Goal: Transaction & Acquisition: Purchase product/service

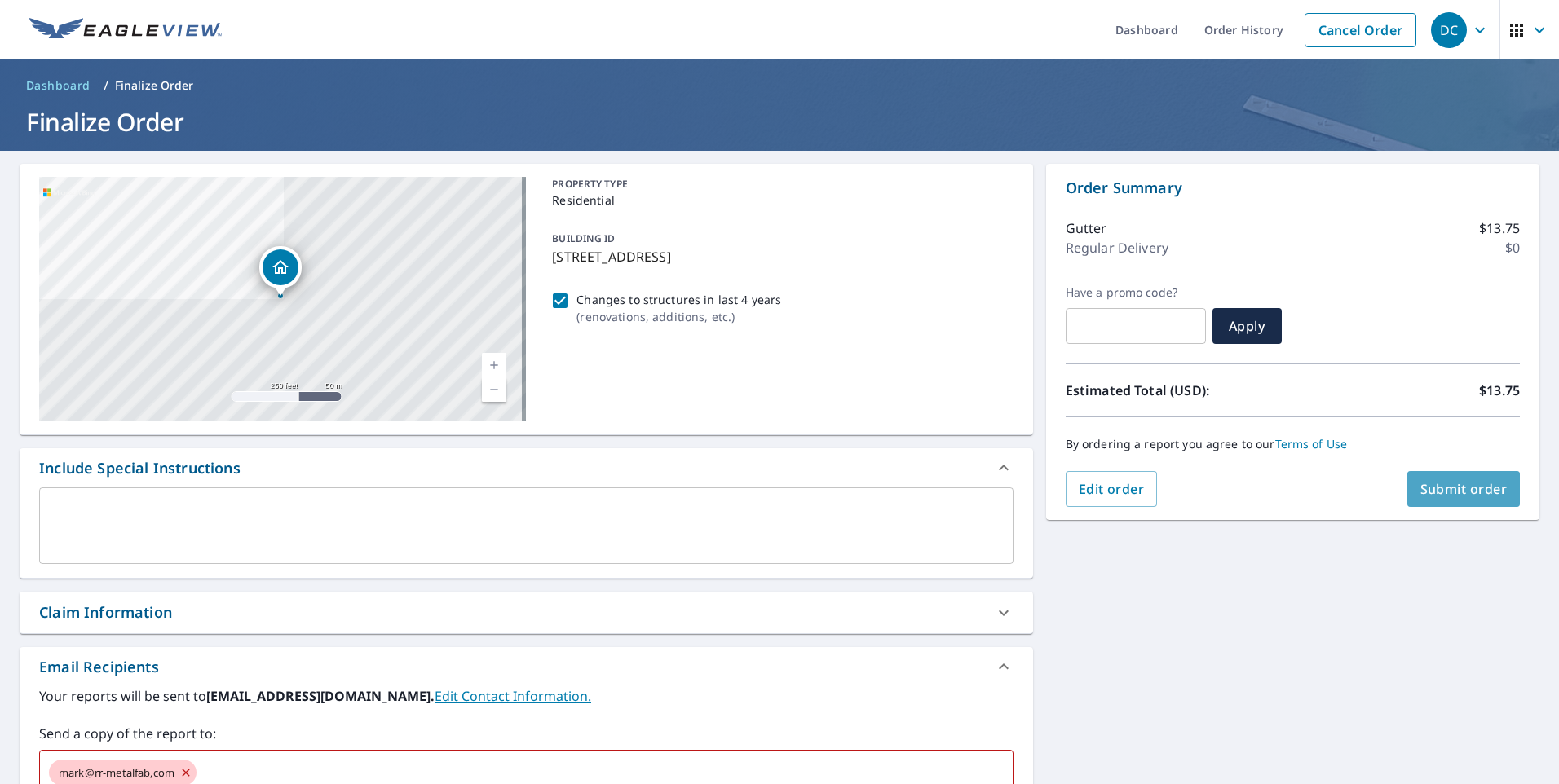
click at [1434, 492] on span "Submit order" at bounding box center [1463, 489] width 87 height 18
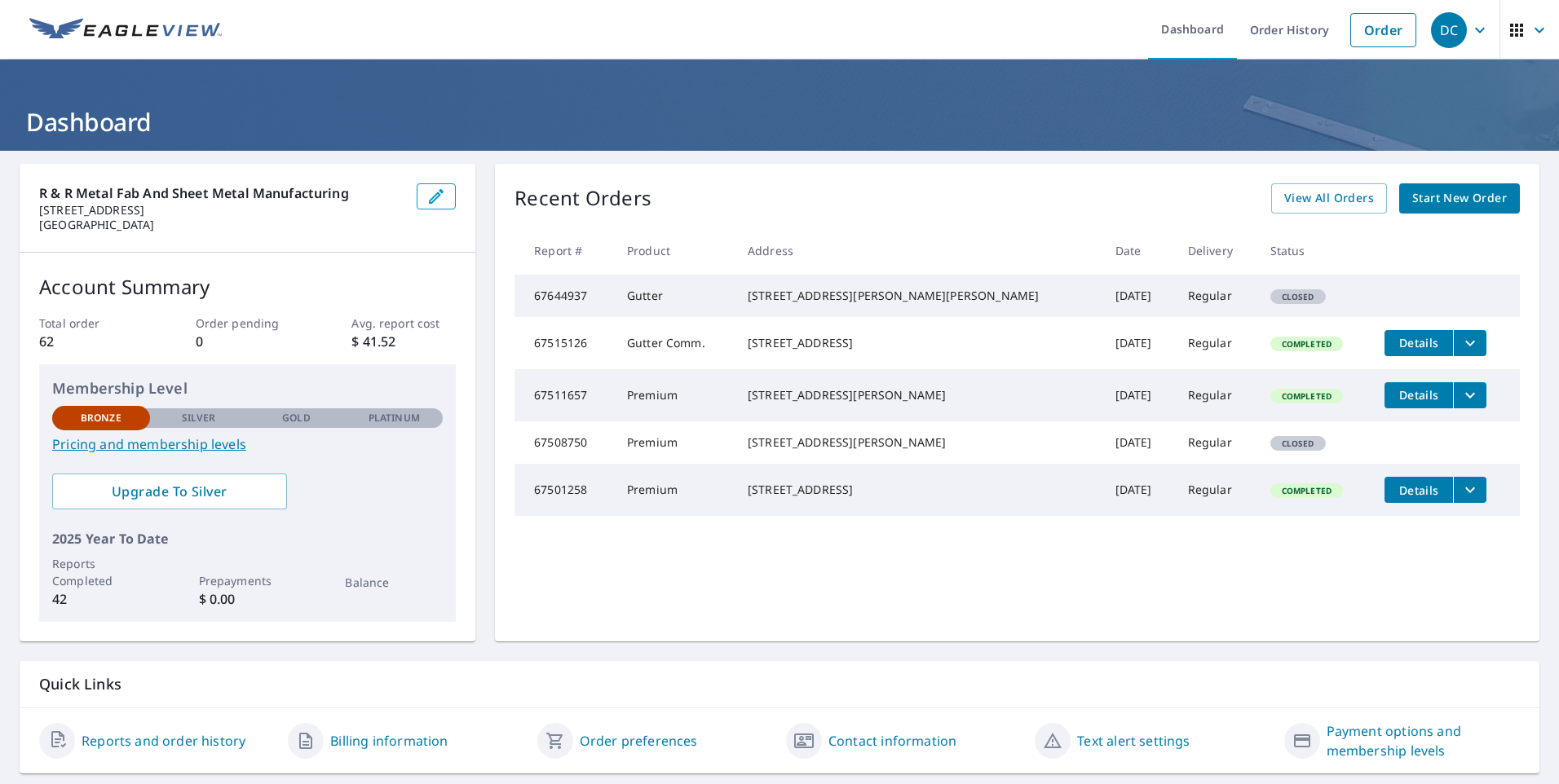
click at [1453, 198] on span "Start New Order" at bounding box center [1459, 198] width 95 height 20
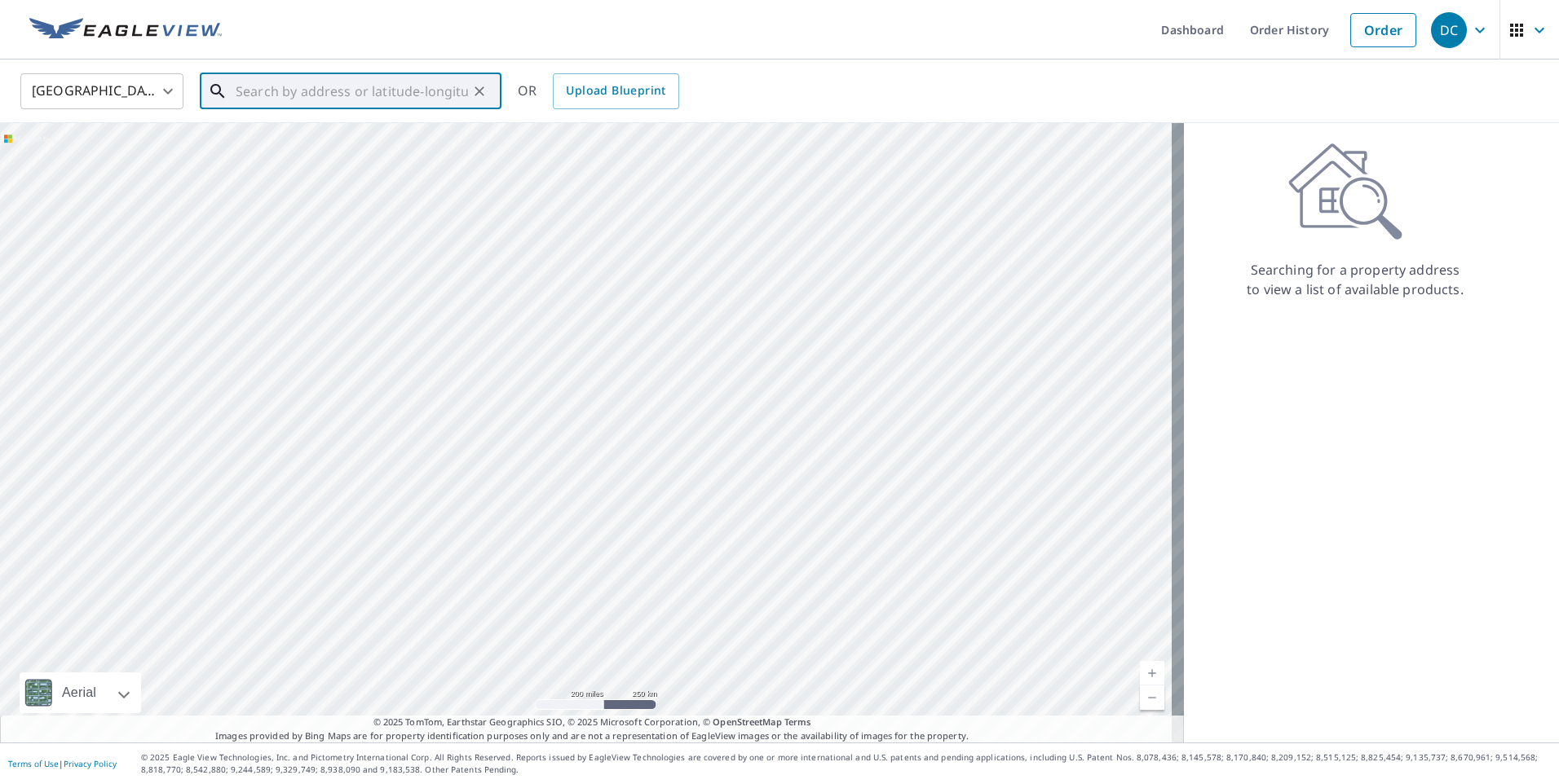
click at [352, 89] on input "text" at bounding box center [352, 92] width 232 height 46
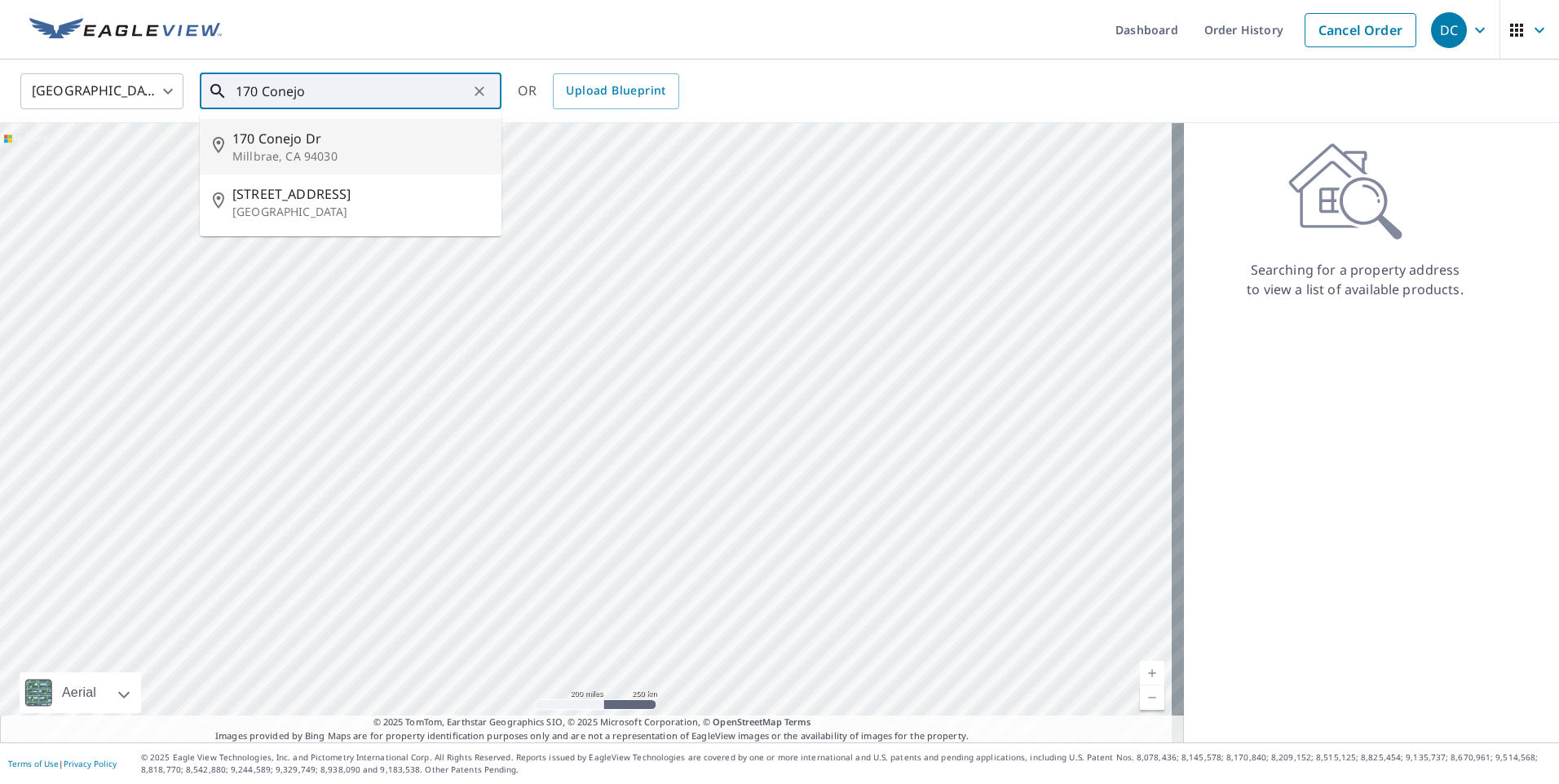
click at [336, 161] on p "Millbrae, CA 94030" at bounding box center [360, 156] width 256 height 16
type input "170 Conejo Dr Millbrae, CA 94030"
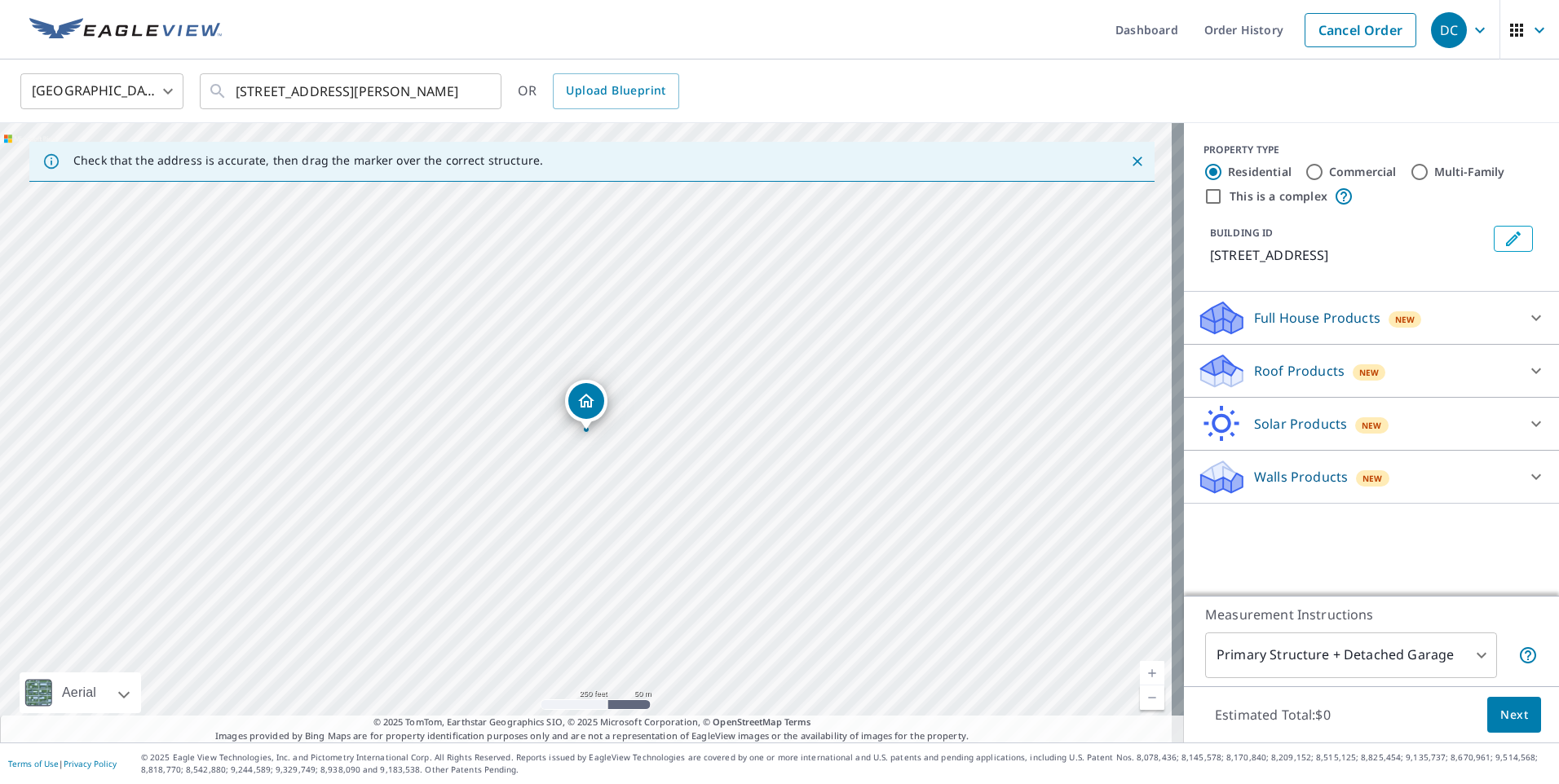
click at [1203, 170] on input "Residential" at bounding box center [1212, 172] width 19 height 19
click at [1531, 371] on icon at bounding box center [1536, 371] width 10 height 6
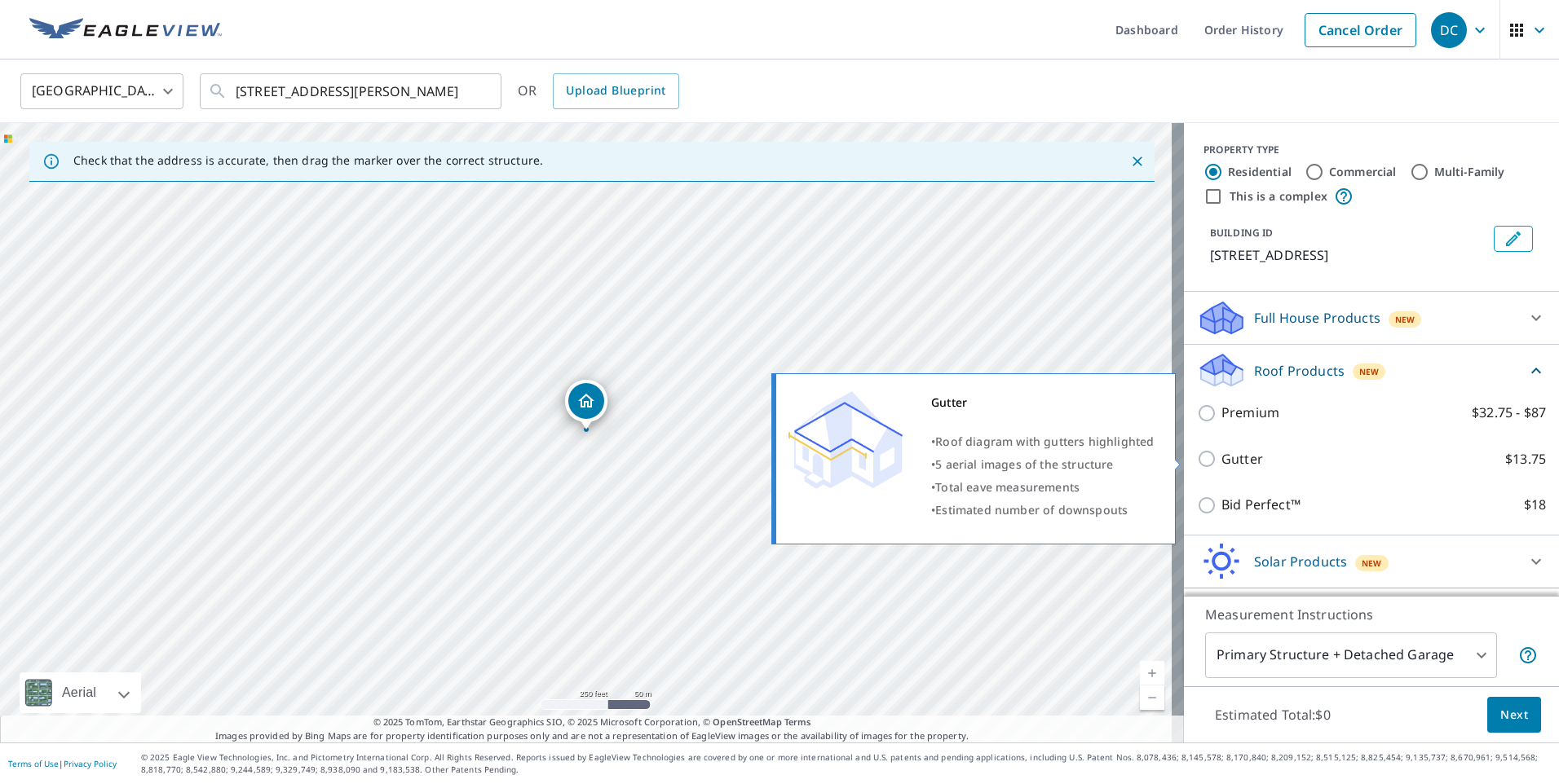
click at [1197, 456] on input "Gutter $13.75" at bounding box center [1209, 458] width 25 height 19
checkbox input "true"
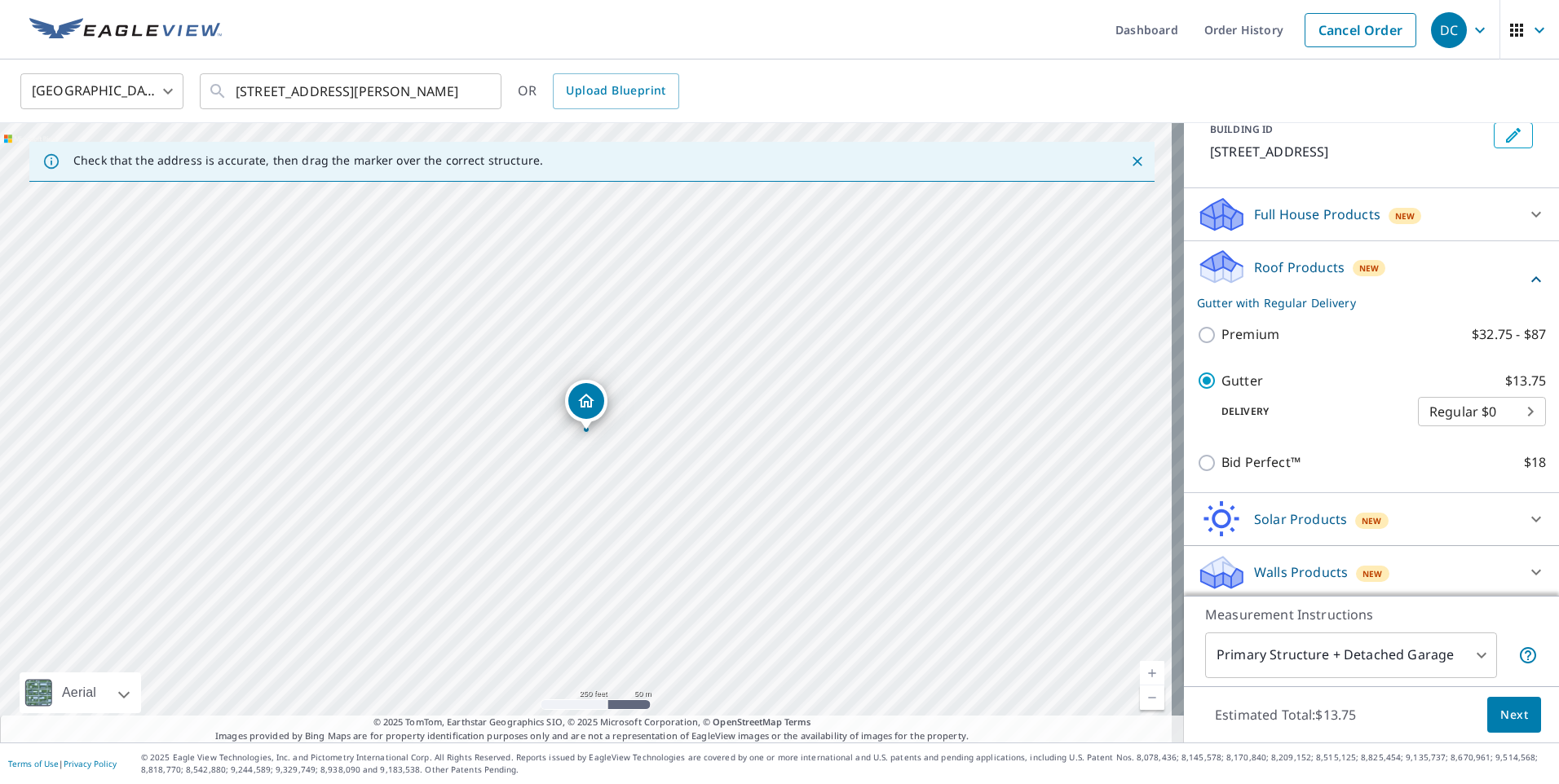
scroll to position [107, 0]
click at [1500, 710] on span "Next" at bounding box center [1513, 714] width 28 height 20
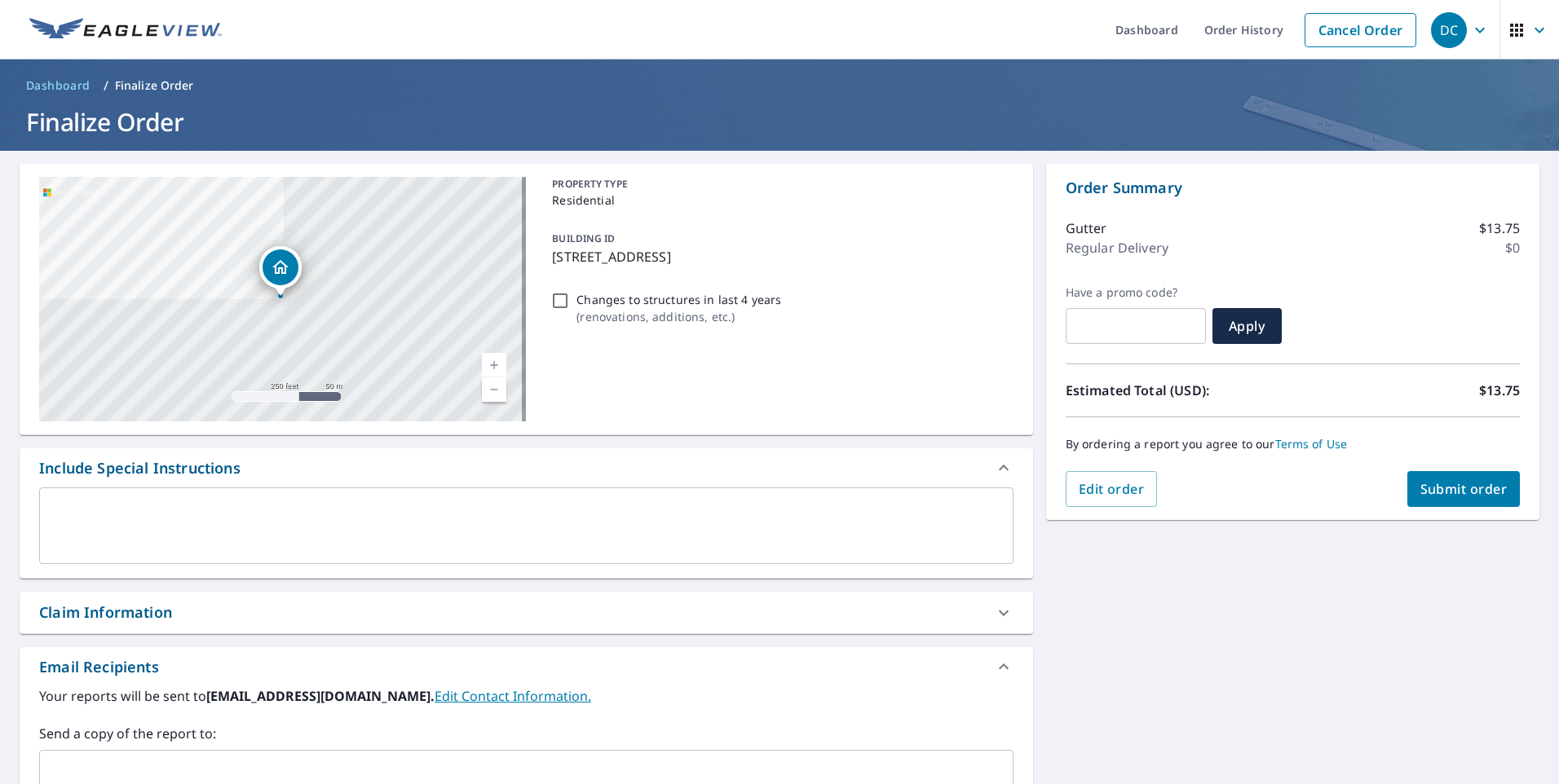
click at [562, 297] on input "Changes to structures in last 4 years ( renovations, additions, etc. )" at bounding box center [560, 301] width 19 height 19
checkbox input "true"
click at [1461, 489] on span "Submit order" at bounding box center [1463, 489] width 87 height 18
